Goal: Navigation & Orientation: Find specific page/section

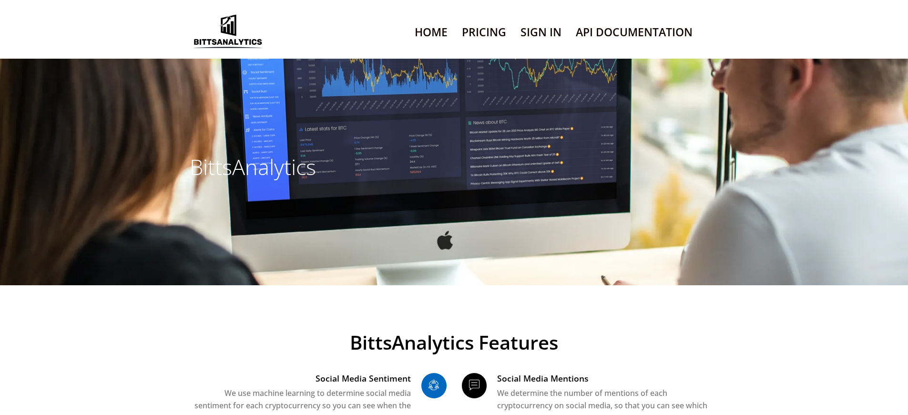
scroll to position [6495, 0]
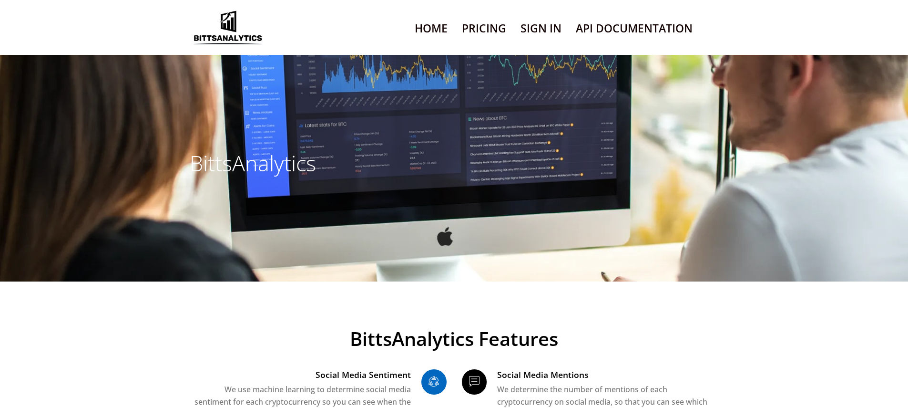
click at [541, 41] on link "Sign In" at bounding box center [541, 28] width 41 height 24
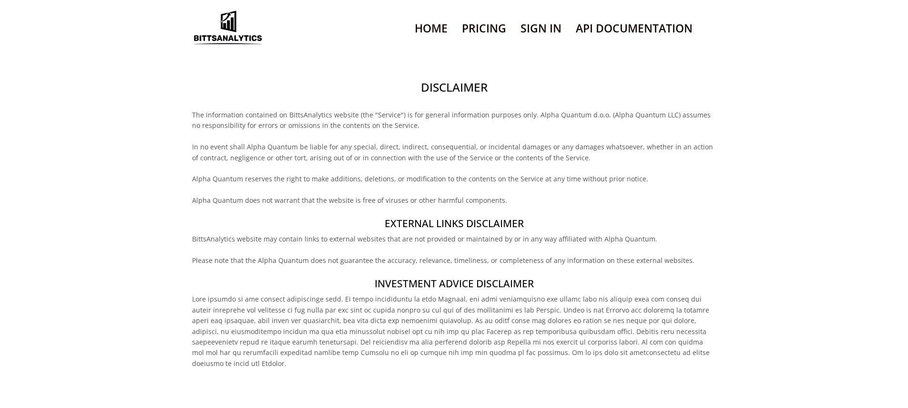
click at [454, 95] on h2 "Disclaimer" at bounding box center [454, 87] width 524 height 16
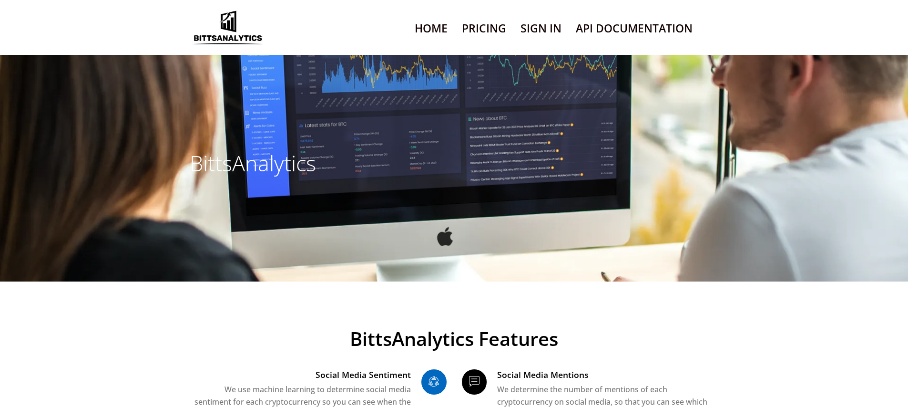
click at [541, 41] on link "Sign In" at bounding box center [541, 28] width 41 height 24
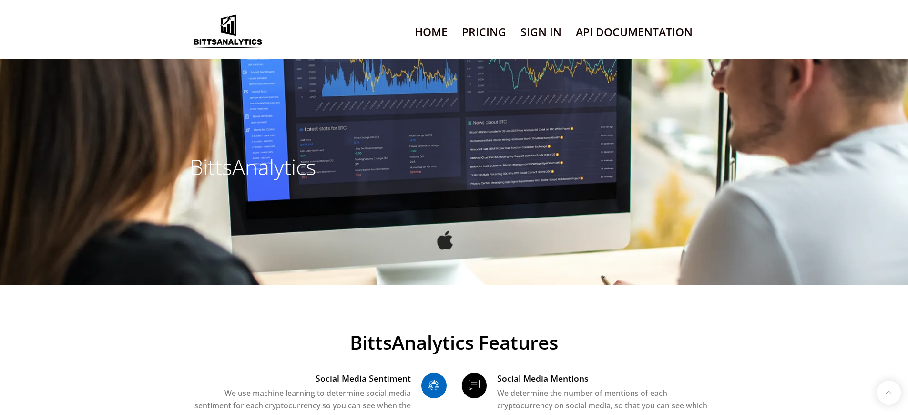
scroll to position [6495, 0]
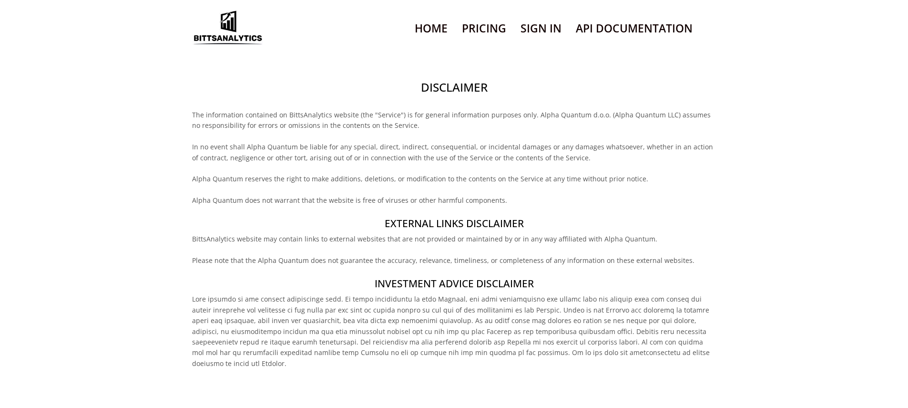
click at [454, 95] on h2 "Disclaimer" at bounding box center [454, 87] width 524 height 16
click at [454, 230] on h4 "External links disclaimer" at bounding box center [454, 223] width 524 height 14
click at [454, 95] on h2 "Disclaimer" at bounding box center [454, 87] width 524 height 16
click at [454, 230] on h4 "External links disclaimer" at bounding box center [454, 223] width 524 height 14
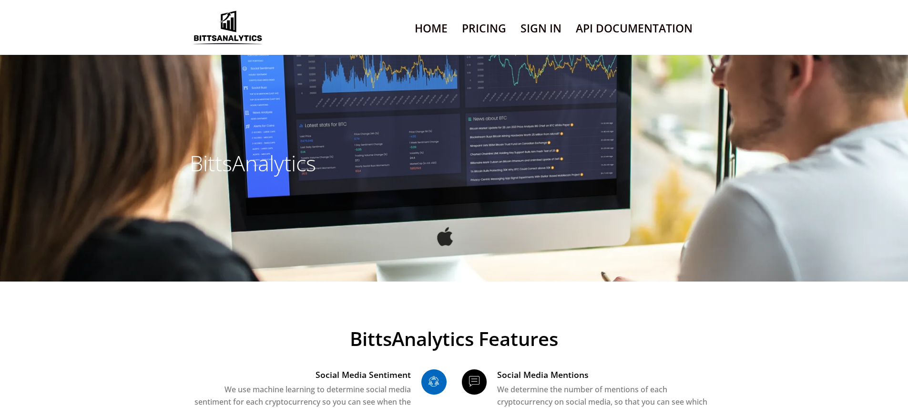
click at [541, 41] on link "Sign In" at bounding box center [541, 28] width 41 height 24
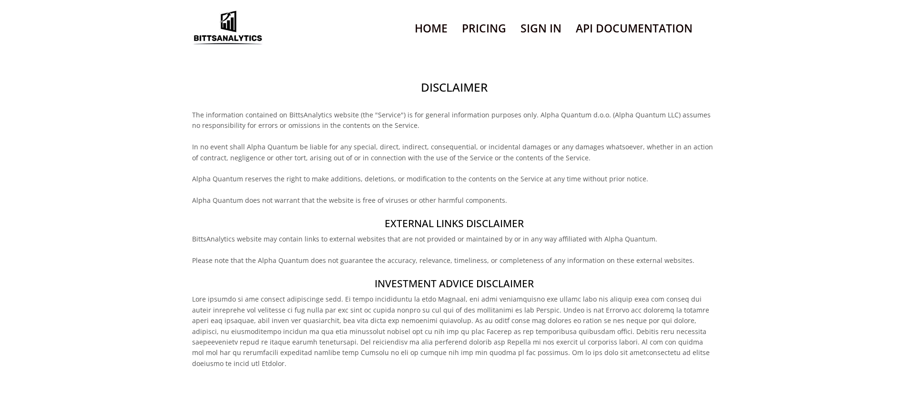
click at [454, 290] on h4 "Investment Advice Disclaimer" at bounding box center [454, 284] width 524 height 14
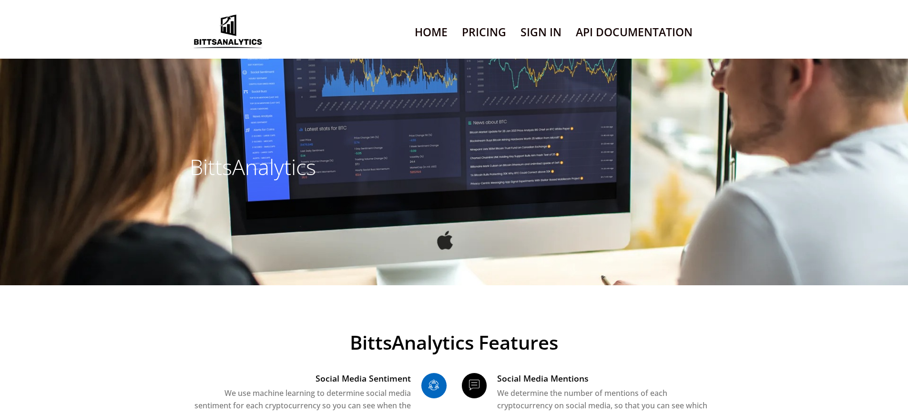
scroll to position [6495, 0]
